Goal: Task Accomplishment & Management: Use online tool/utility

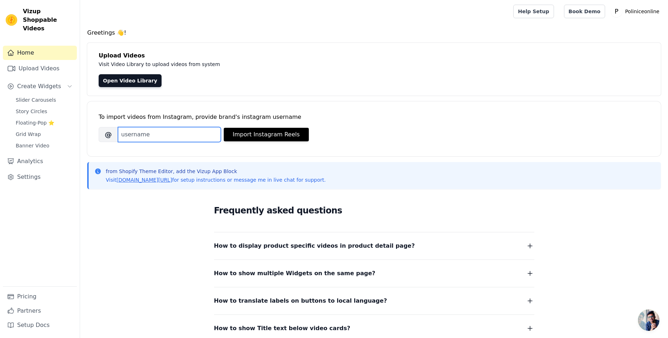
click at [156, 136] on input "Brand's Instagram Username" at bounding box center [169, 134] width 103 height 15
paste input "polinice_tienda_oficial/"
type input "polinice_tienda_oficial"
click at [253, 144] on div "To import videos from Instagram, provide brand's instagram username Brand's Ins…" at bounding box center [374, 123] width 551 height 44
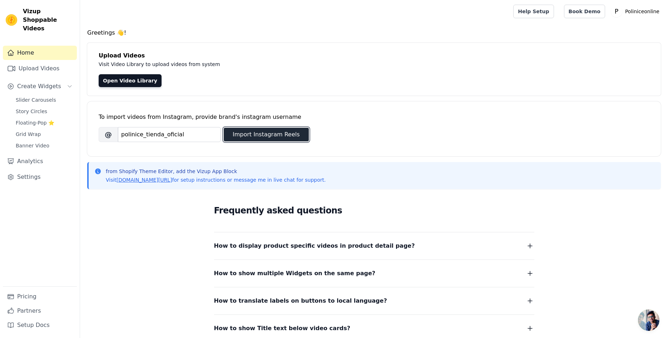
click at [257, 137] on button "Import Instagram Reels" at bounding box center [266, 135] width 85 height 14
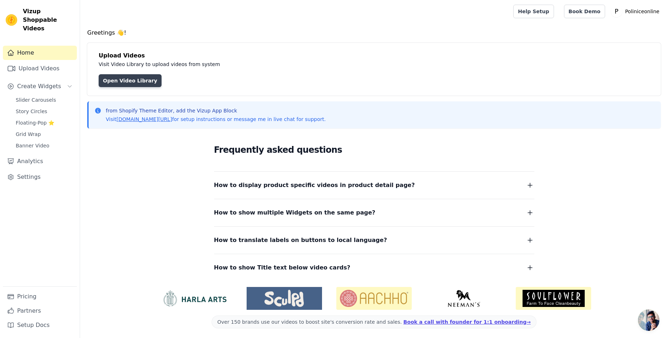
click at [136, 85] on link "Open Video Library" at bounding box center [130, 80] width 63 height 13
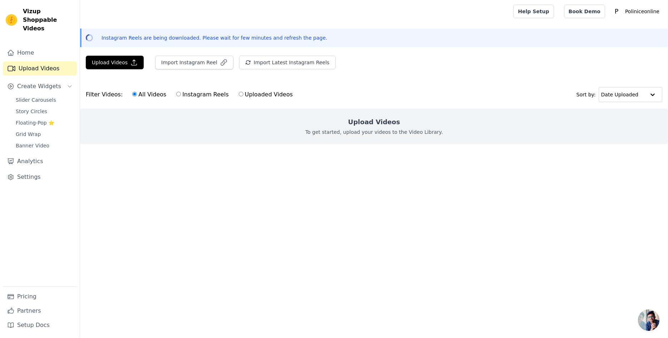
click at [159, 88] on div "All Videos Instagram Reels Uploaded Videos" at bounding box center [212, 94] width 168 height 16
click at [189, 96] on label "Instagram Reels" at bounding box center [202, 94] width 53 height 9
click at [181, 96] on input "Instagram Reels" at bounding box center [178, 94] width 5 height 5
radio input "true"
click at [195, 58] on button "Import Instagram Reel" at bounding box center [194, 63] width 78 height 14
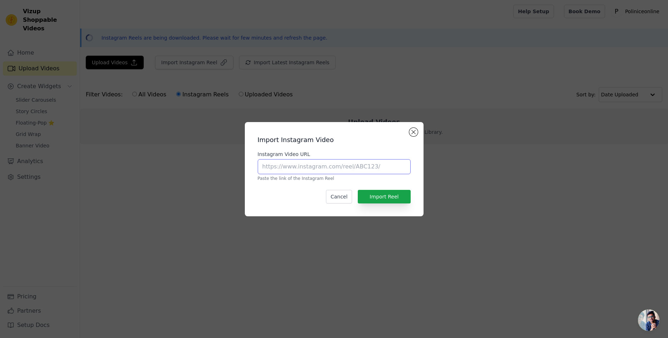
click at [285, 162] on input "Instagram Video URL" at bounding box center [334, 166] width 153 height 15
paste input "https://www.instagram.com/reel/DN00Mj9XJZ3/"
type input "https://www.instagram.com/reel/DN00Mj9XJZ3/"
click at [392, 201] on button "Import Reel" at bounding box center [384, 197] width 53 height 14
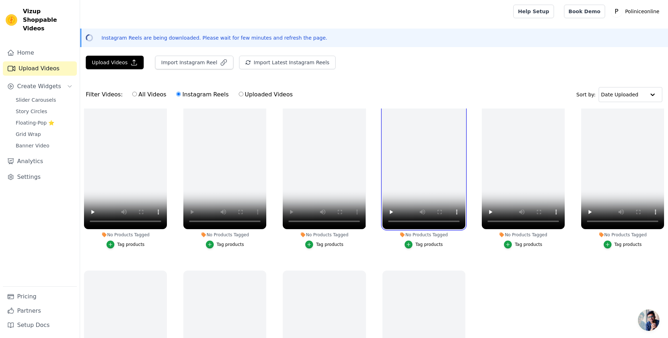
scroll to position [62, 0]
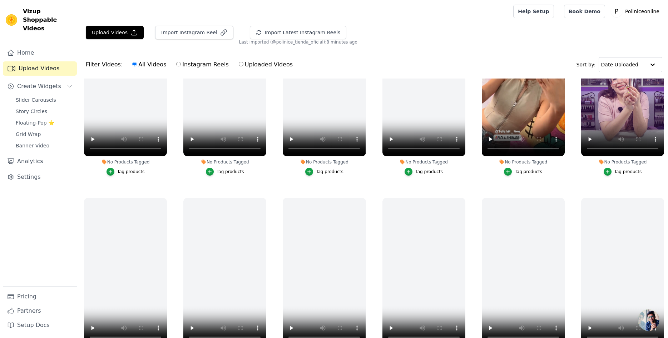
click at [187, 66] on label "Instagram Reels" at bounding box center [202, 64] width 53 height 9
click at [181, 66] on input "Instagram Reels" at bounding box center [178, 64] width 5 height 5
radio input "true"
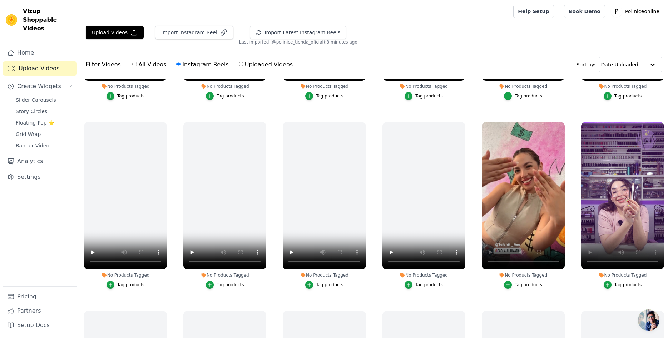
scroll to position [660, 0]
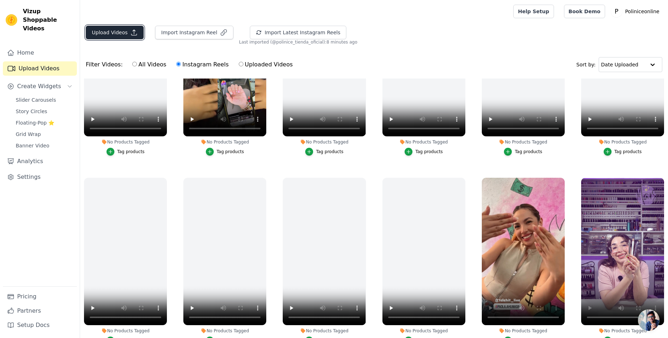
click at [116, 34] on button "Upload Videos" at bounding box center [115, 33] width 58 height 14
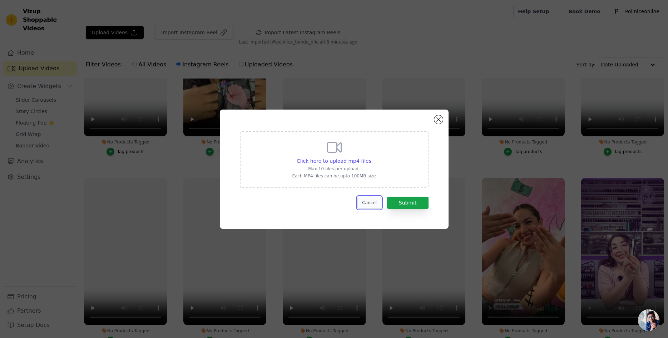
click at [369, 204] on button "Cancel" at bounding box center [369, 203] width 24 height 12
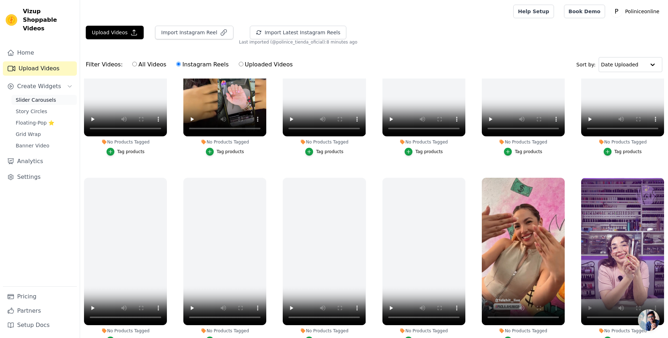
click at [36, 96] on span "Slider Carousels" at bounding box center [36, 99] width 40 height 7
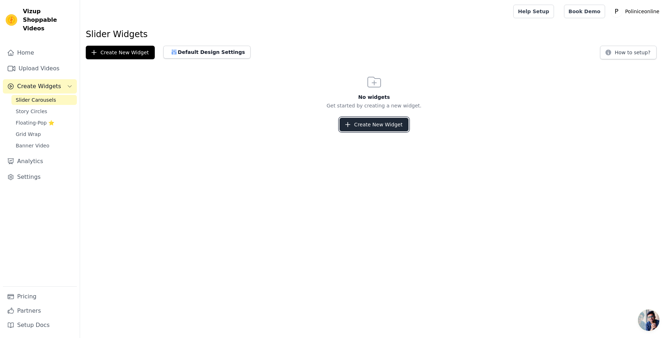
click at [364, 124] on button "Create New Widget" at bounding box center [373, 125] width 69 height 14
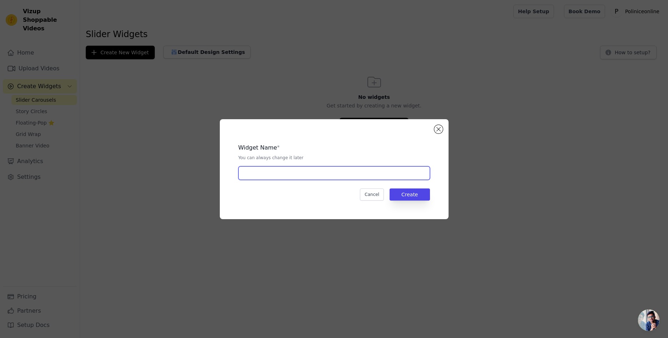
click at [278, 173] on input "text" at bounding box center [334, 174] width 192 height 14
type input "Testimonios"
click at [414, 190] on button "Create" at bounding box center [409, 195] width 40 height 12
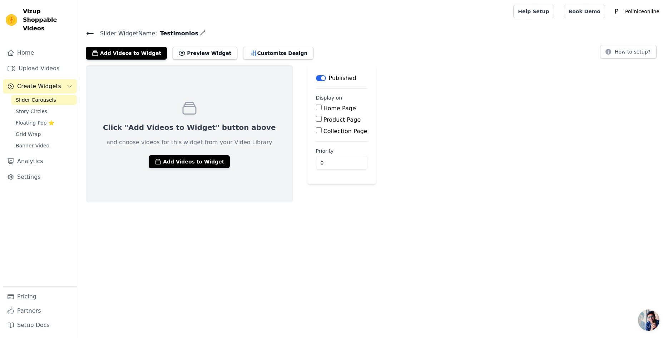
click at [316, 108] on input "Home Page" at bounding box center [319, 108] width 6 height 6
checkbox input "true"
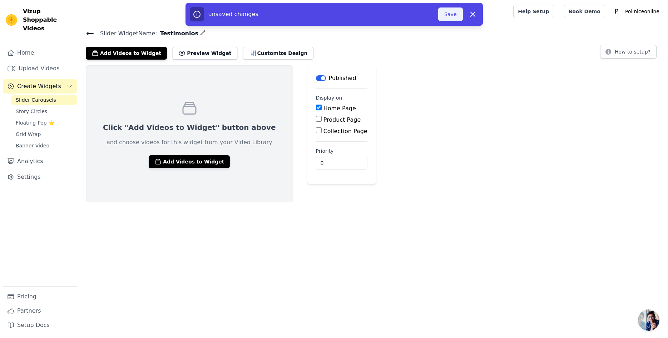
click at [451, 11] on button "Save" at bounding box center [450, 15] width 24 height 14
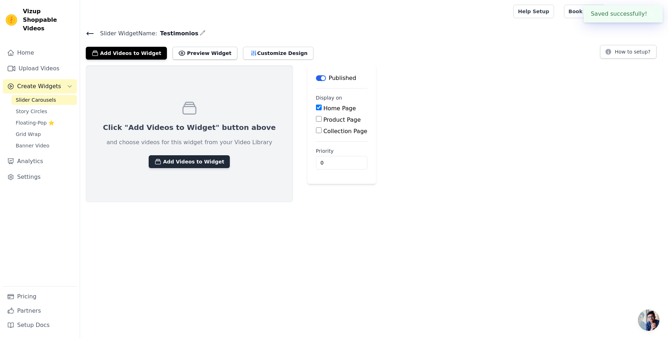
click at [185, 164] on button "Add Videos to Widget" at bounding box center [189, 161] width 81 height 13
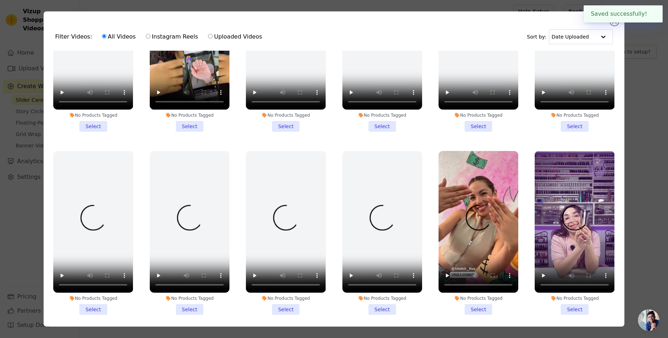
scroll to position [660, 0]
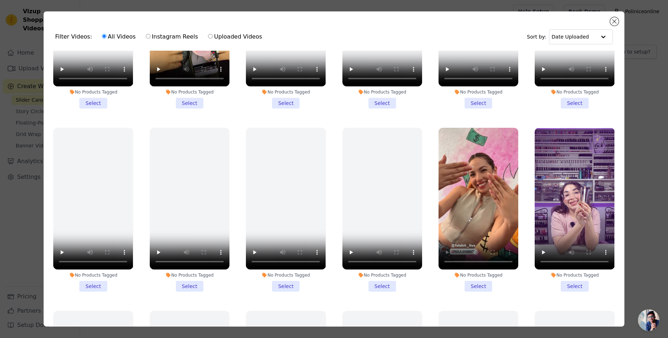
click at [177, 36] on label "Instagram Reels" at bounding box center [171, 36] width 53 height 9
click at [150, 36] on input "Instagram Reels" at bounding box center [148, 36] width 5 height 5
radio input "true"
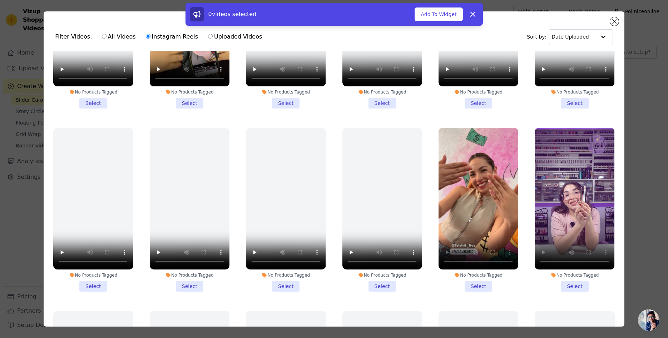
click at [572, 287] on li "No Products Tagged Select" at bounding box center [575, 210] width 80 height 164
click at [0, 0] on input "No Products Tagged Select" at bounding box center [0, 0] width 0 height 0
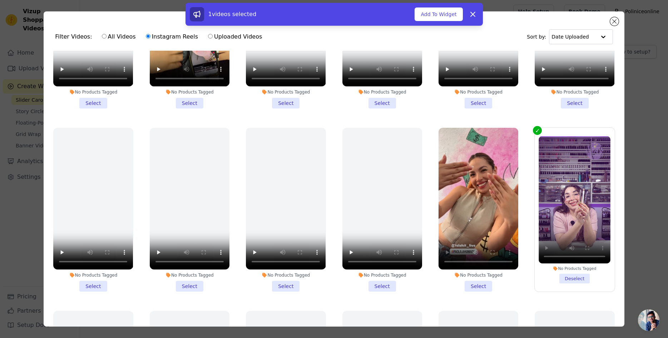
click at [479, 284] on li "No Products Tagged Select" at bounding box center [478, 210] width 80 height 164
click at [0, 0] on input "No Products Tagged Select" at bounding box center [0, 0] width 0 height 0
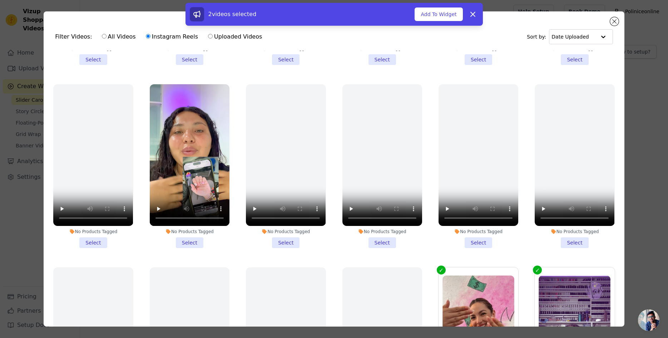
scroll to position [466, 0]
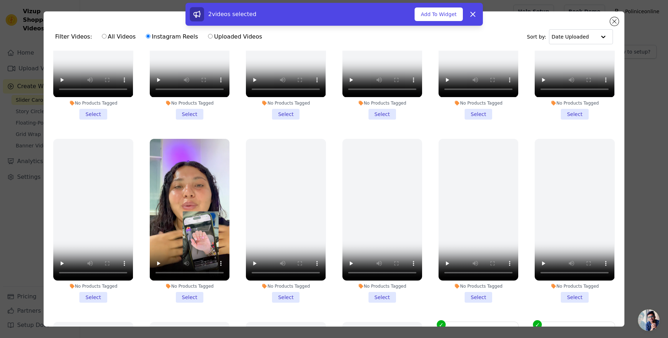
click at [194, 296] on li "No Products Tagged Select" at bounding box center [190, 221] width 80 height 164
click at [0, 0] on input "No Products Tagged Select" at bounding box center [0, 0] width 0 height 0
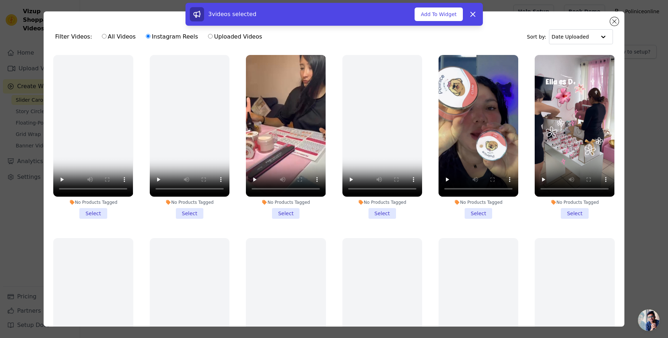
scroll to position [136, 0]
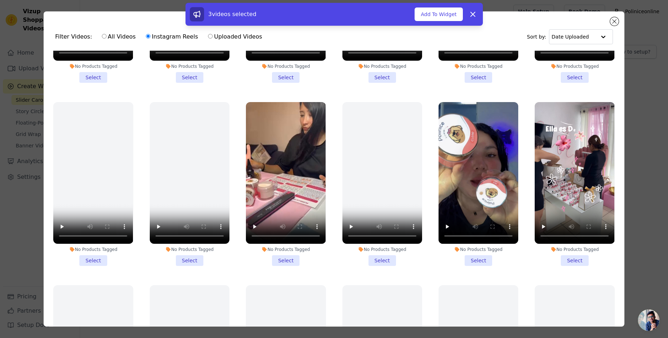
click at [476, 260] on li "No Products Tagged Select" at bounding box center [478, 184] width 80 height 164
click at [0, 0] on input "No Products Tagged Select" at bounding box center [0, 0] width 0 height 0
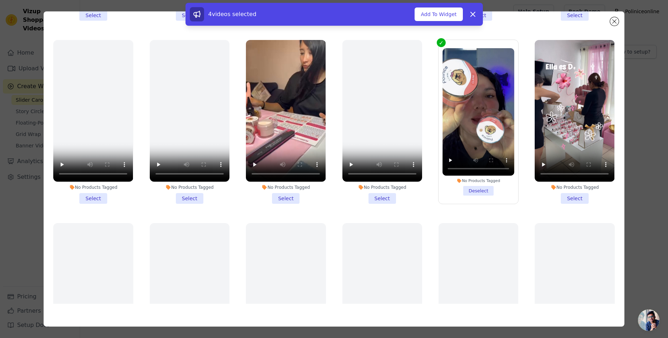
click at [574, 201] on li "No Products Tagged Select" at bounding box center [575, 122] width 80 height 164
click at [0, 0] on input "No Products Tagged Select" at bounding box center [0, 0] width 0 height 0
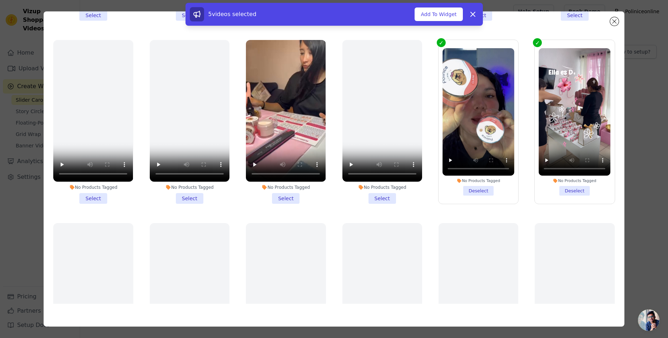
click at [293, 201] on li "No Products Tagged Select" at bounding box center [286, 122] width 80 height 164
click at [0, 0] on input "No Products Tagged Select" at bounding box center [0, 0] width 0 height 0
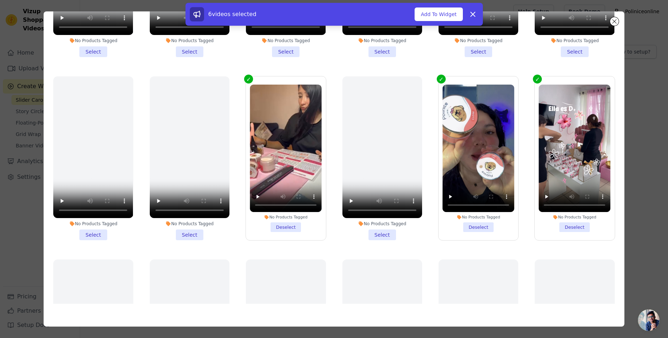
scroll to position [0, 0]
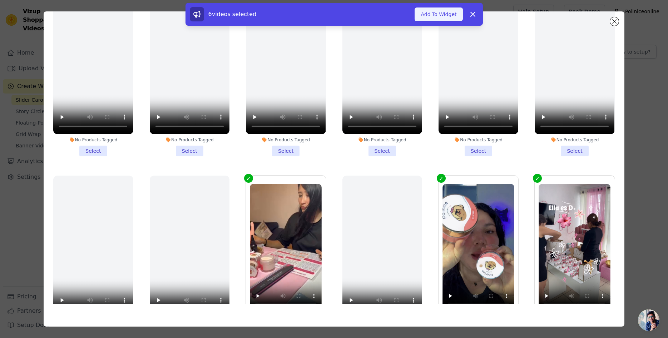
click at [437, 15] on button "Add To Widget" at bounding box center [438, 15] width 48 height 14
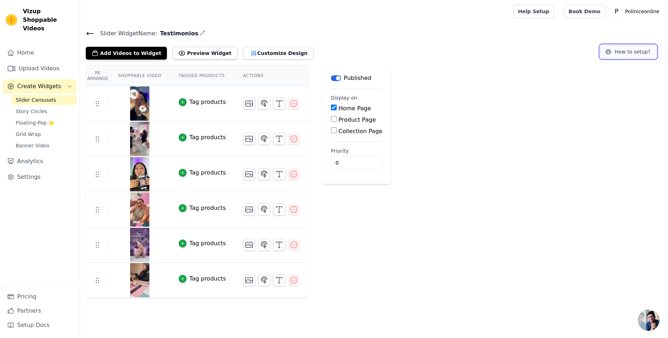
click at [637, 52] on button "How to setup?" at bounding box center [628, 52] width 56 height 14
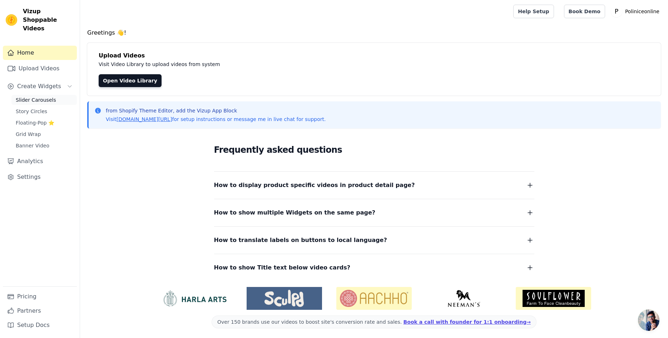
click at [43, 96] on span "Slider Carousels" at bounding box center [36, 99] width 40 height 7
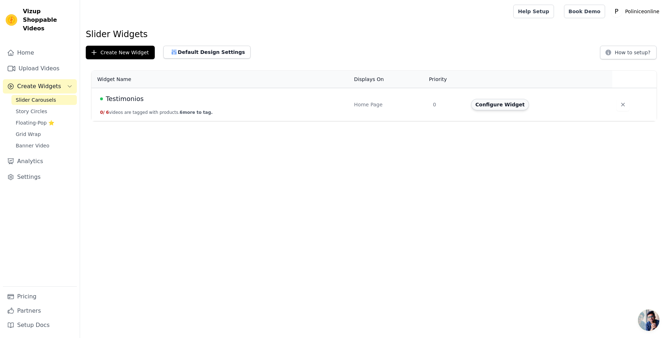
click at [504, 104] on button "Configure Widget" at bounding box center [500, 104] width 58 height 11
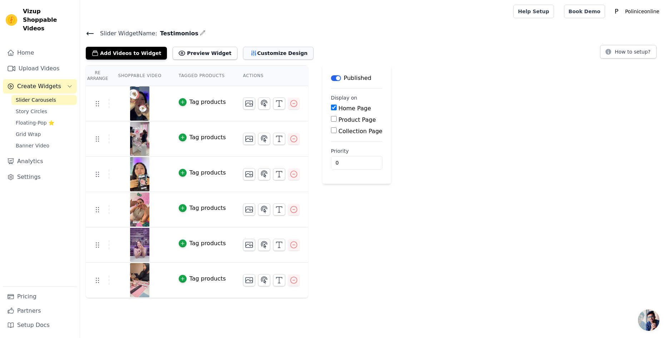
click at [258, 54] on button "Customize Design" at bounding box center [278, 53] width 70 height 13
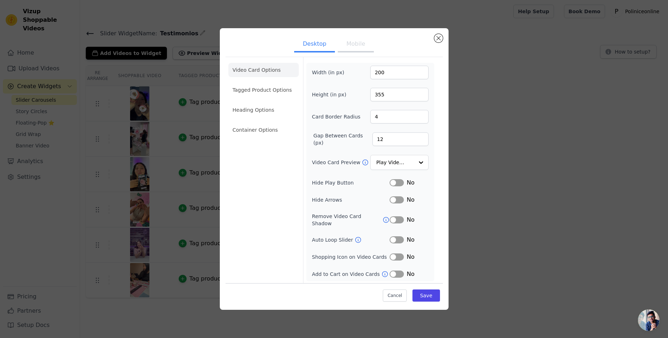
click at [396, 187] on button "Label" at bounding box center [396, 182] width 14 height 7
click at [418, 162] on div at bounding box center [420, 163] width 14 height 14
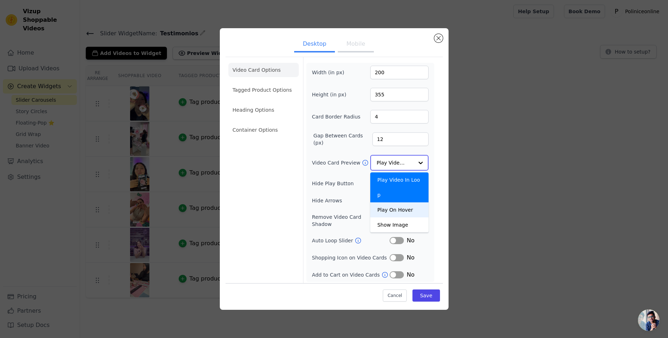
click at [411, 203] on div "Play On Hover" at bounding box center [399, 210] width 58 height 15
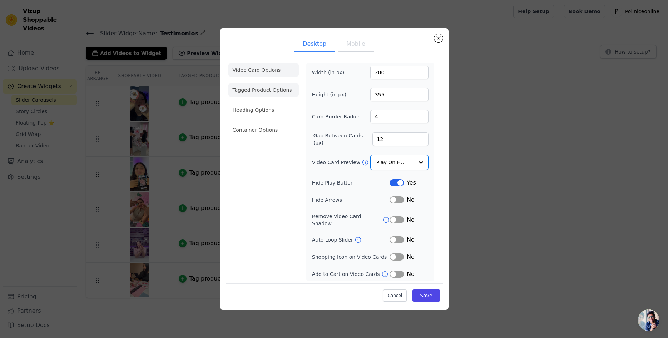
click at [261, 123] on li "Tagged Product Options" at bounding box center [263, 130] width 70 height 14
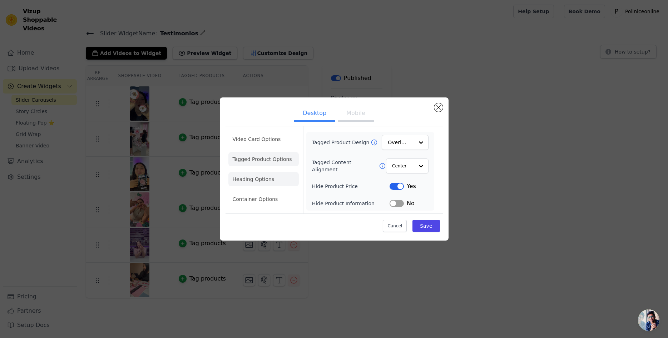
click at [253, 179] on li "Heading Options" at bounding box center [263, 179] width 70 height 14
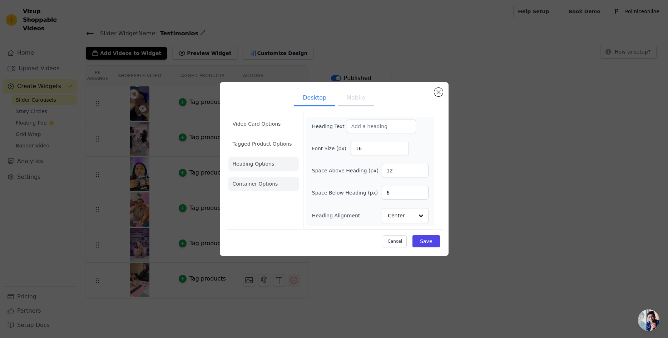
click at [256, 183] on li "Container Options" at bounding box center [263, 184] width 70 height 14
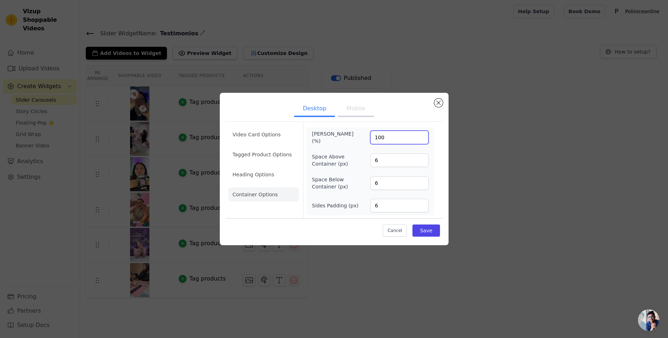
drag, startPoint x: 398, startPoint y: 140, endPoint x: 359, endPoint y: 138, distance: 38.6
click at [370, 138] on input "100" at bounding box center [399, 138] width 58 height 14
type input "70"
click at [430, 231] on button "Save" at bounding box center [425, 231] width 27 height 12
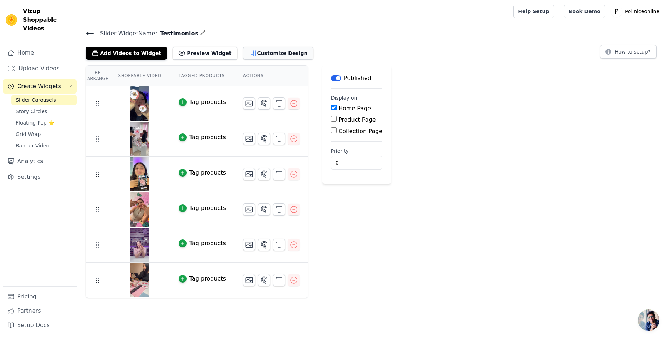
click at [247, 51] on button "Customize Design" at bounding box center [278, 53] width 70 height 13
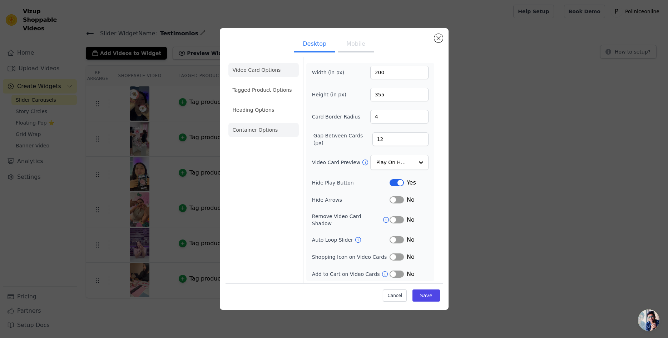
click at [264, 134] on li "Container Options" at bounding box center [263, 130] width 70 height 14
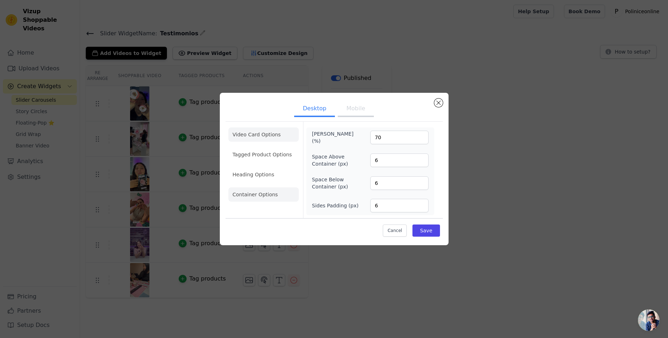
click at [260, 148] on li "Video Card Options" at bounding box center [263, 155] width 70 height 14
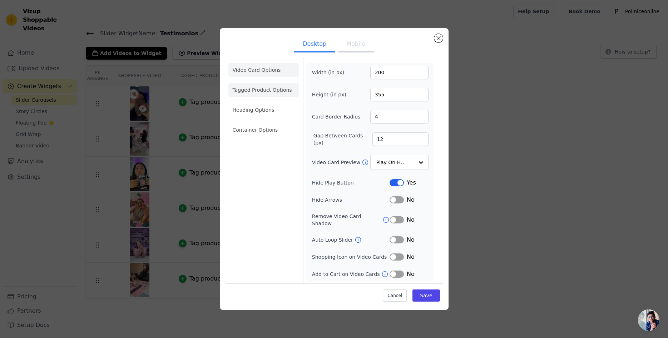
click at [259, 123] on li "Tagged Product Options" at bounding box center [263, 130] width 70 height 14
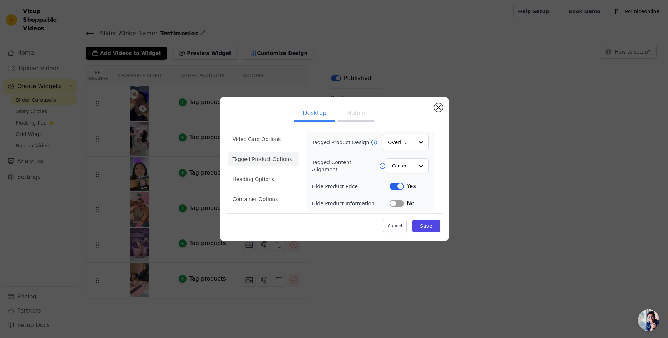
click at [398, 203] on button "Label" at bounding box center [396, 203] width 14 height 7
click at [266, 180] on li "Heading Options" at bounding box center [263, 179] width 70 height 14
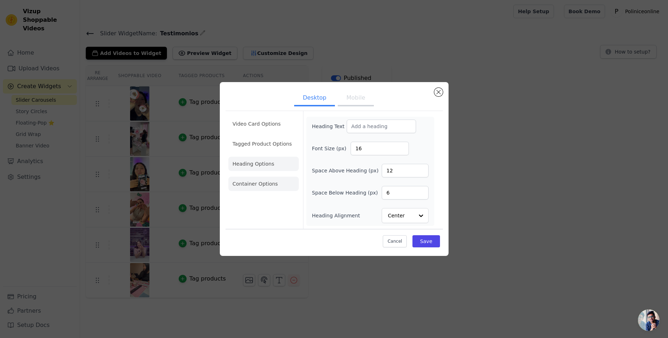
click at [261, 185] on li "Container Options" at bounding box center [263, 184] width 70 height 14
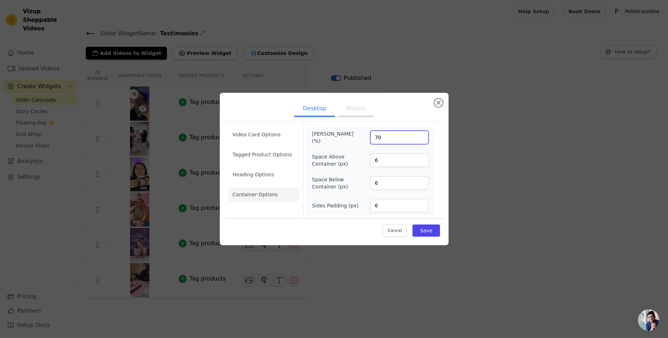
drag, startPoint x: 378, startPoint y: 139, endPoint x: 371, endPoint y: 138, distance: 7.2
click at [371, 138] on input "70" at bounding box center [399, 138] width 58 height 14
type input "50"
click at [431, 231] on button "Save" at bounding box center [425, 231] width 27 height 12
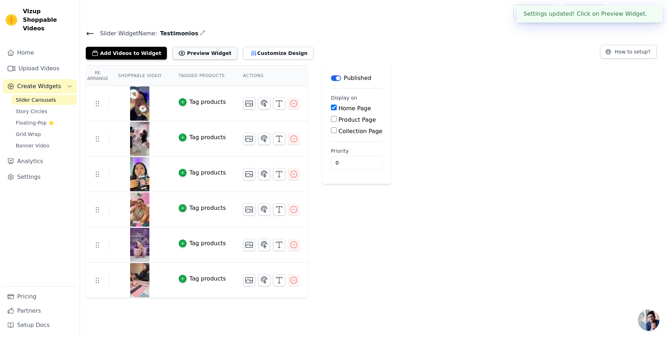
click at [189, 53] on button "Preview Widget" at bounding box center [205, 53] width 64 height 13
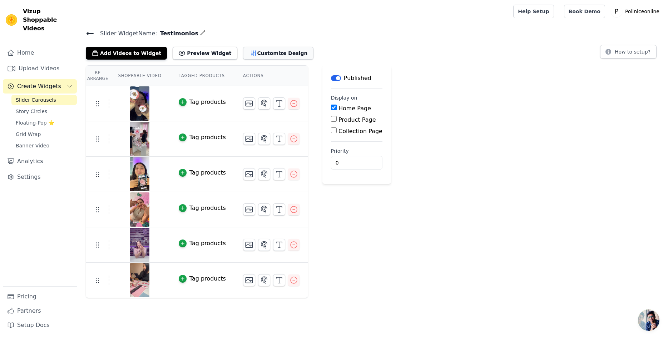
click at [267, 52] on button "Customize Design" at bounding box center [278, 53] width 70 height 13
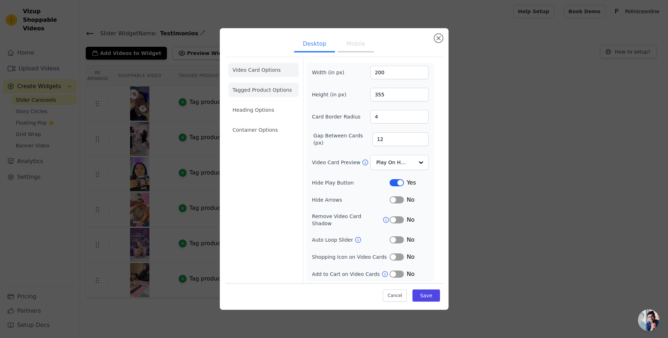
click at [272, 123] on li "Tagged Product Options" at bounding box center [263, 130] width 70 height 14
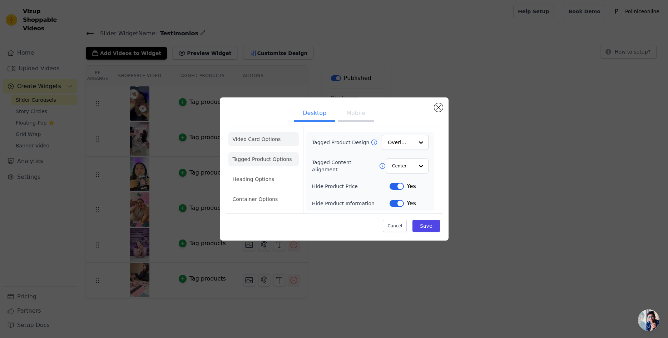
click at [275, 152] on li "Video Card Options" at bounding box center [263, 159] width 70 height 14
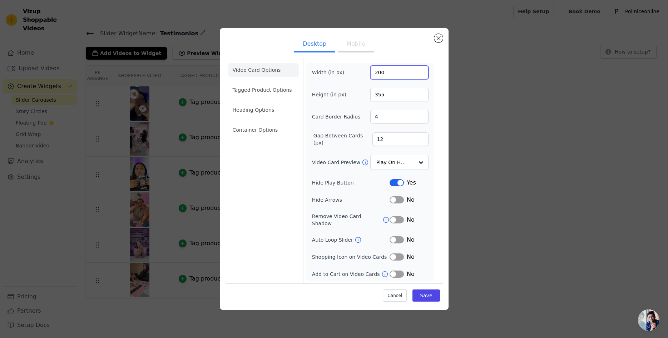
drag, startPoint x: 389, startPoint y: 73, endPoint x: 367, endPoint y: 68, distance: 22.7
click at [370, 68] on input "200" at bounding box center [399, 73] width 58 height 14
click at [355, 50] on button "Mobile" at bounding box center [356, 45] width 36 height 16
click at [325, 50] on button "Desktop" at bounding box center [314, 45] width 41 height 16
click at [258, 135] on li "Container Options" at bounding box center [263, 130] width 70 height 14
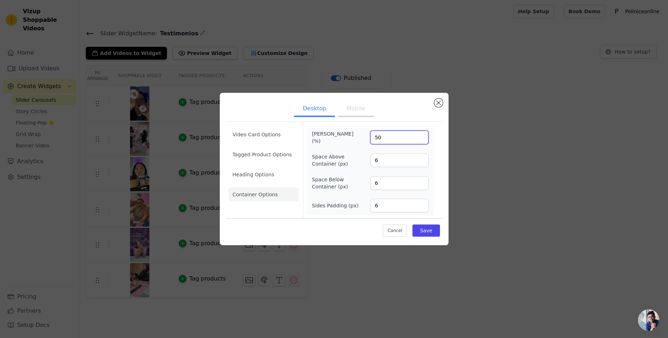
drag, startPoint x: 378, startPoint y: 137, endPoint x: 373, endPoint y: 137, distance: 4.3
click at [373, 137] on input "50" at bounding box center [399, 138] width 58 height 14
type input "60"
click at [437, 233] on button "Save" at bounding box center [425, 231] width 27 height 12
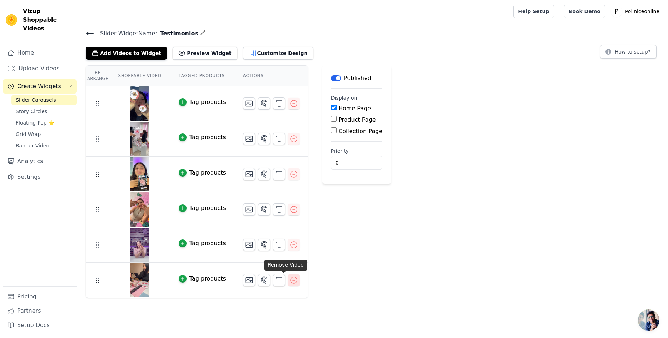
click at [289, 281] on icon "button" at bounding box center [293, 280] width 9 height 9
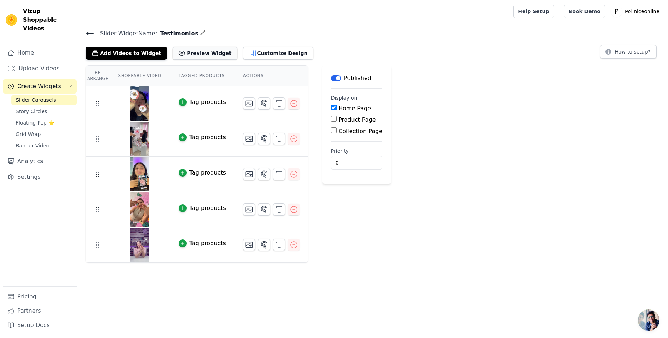
click at [203, 54] on button "Preview Widget" at bounding box center [205, 53] width 64 height 13
click at [250, 50] on button "Customize Design" at bounding box center [278, 53] width 70 height 13
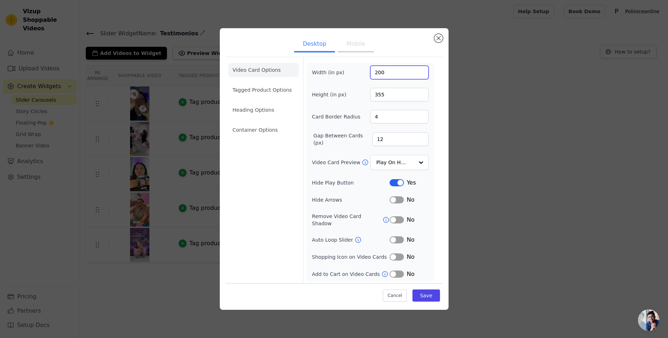
drag, startPoint x: 386, startPoint y: 76, endPoint x: 361, endPoint y: 73, distance: 25.5
click at [370, 73] on input "200" at bounding box center [399, 73] width 58 height 14
type input "300"
click at [372, 96] on input "355" at bounding box center [399, 95] width 58 height 14
drag, startPoint x: 377, startPoint y: 97, endPoint x: 371, endPoint y: 97, distance: 6.1
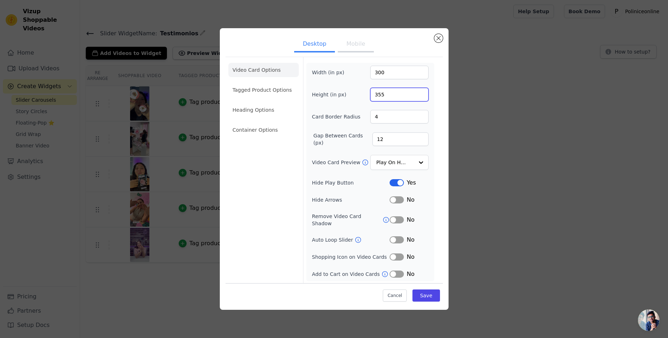
click at [371, 97] on input "355" at bounding box center [399, 95] width 58 height 14
type input "455"
click at [254, 132] on li "Container Options" at bounding box center [263, 130] width 70 height 14
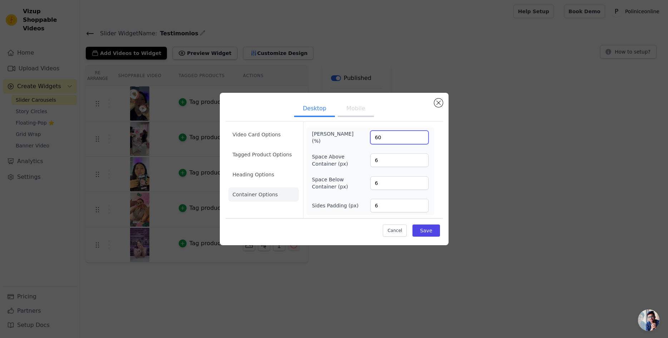
click at [378, 139] on input "60" at bounding box center [399, 138] width 58 height 14
type input "65"
click at [426, 233] on button "Save" at bounding box center [425, 231] width 27 height 12
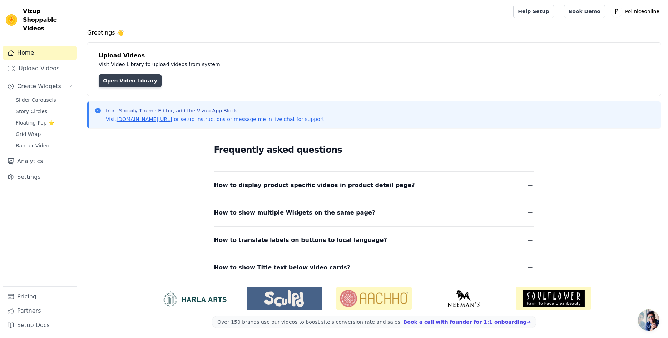
click at [119, 81] on link "Open Video Library" at bounding box center [130, 80] width 63 height 13
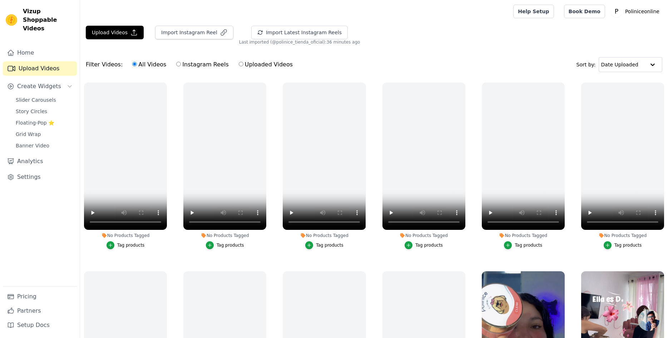
click at [35, 96] on span "Slider Carousels" at bounding box center [36, 99] width 40 height 7
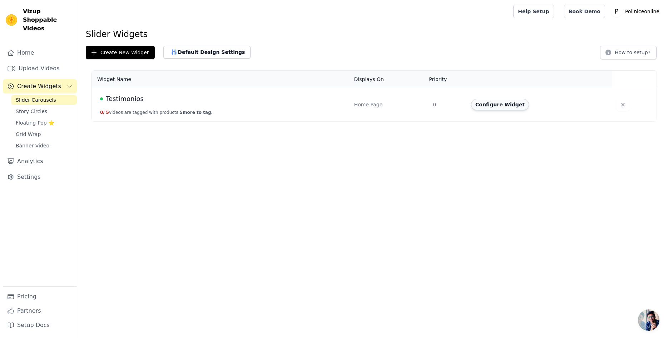
click at [491, 106] on button "Configure Widget" at bounding box center [500, 104] width 58 height 11
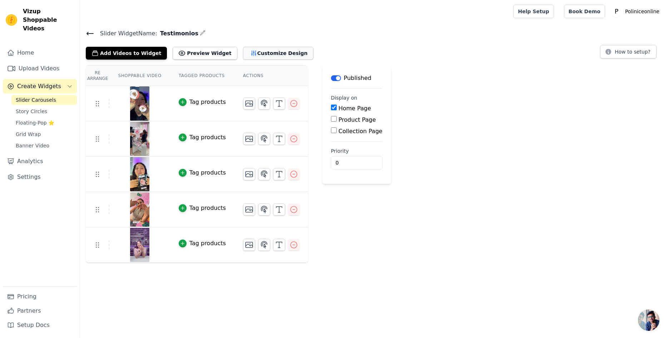
click at [263, 54] on button "Customize Design" at bounding box center [278, 53] width 70 height 13
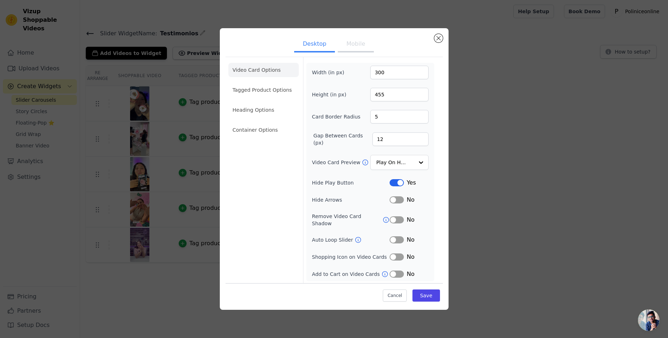
click at [421, 117] on input "5" at bounding box center [399, 117] width 58 height 14
click at [421, 117] on input "6" at bounding box center [399, 117] width 58 height 14
type input "7"
click at [421, 117] on input "7" at bounding box center [399, 117] width 58 height 14
click at [422, 141] on input "13" at bounding box center [400, 140] width 56 height 14
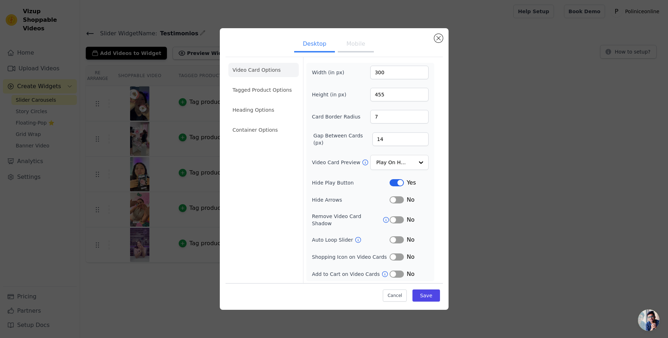
type input "14"
click at [422, 141] on input "14" at bounding box center [400, 140] width 56 height 14
click at [428, 293] on button "Save" at bounding box center [425, 295] width 27 height 12
